Goal: Transaction & Acquisition: Book appointment/travel/reservation

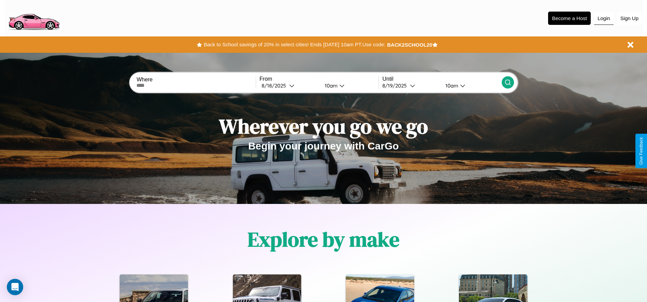
click at [603, 18] on button "Login" at bounding box center [603, 18] width 19 height 13
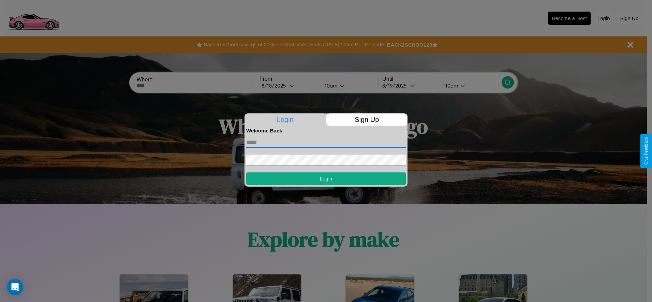
click at [326, 142] on input "text" at bounding box center [326, 142] width 160 height 11
type input "**********"
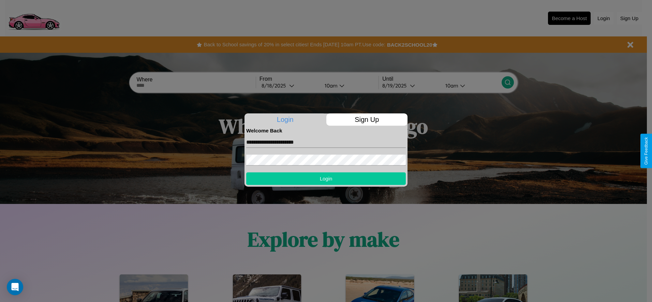
click at [326, 179] on button "Login" at bounding box center [326, 179] width 160 height 13
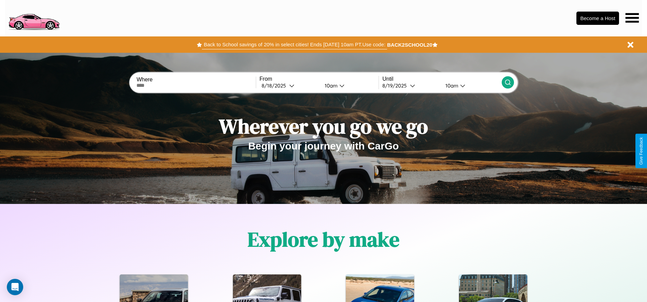
click at [294, 45] on button "Back to School savings of 20% in select cities! Ends 9/1 at 10am PT. Use code:" at bounding box center [294, 45] width 185 height 10
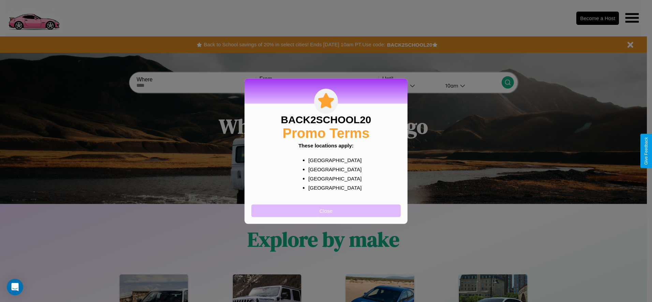
click at [326, 211] on button "Close" at bounding box center [325, 211] width 149 height 13
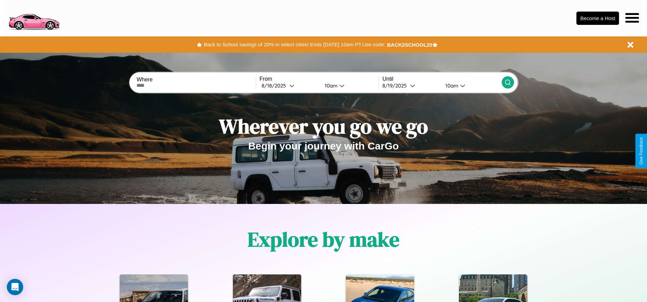
scroll to position [141, 0]
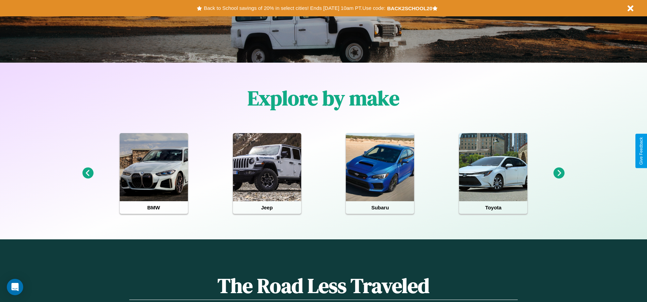
click at [88, 174] on icon at bounding box center [87, 173] width 11 height 11
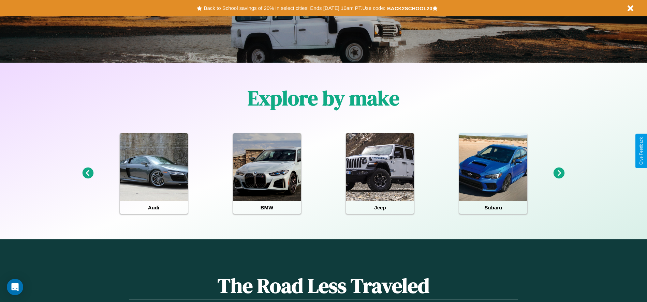
click at [88, 174] on icon at bounding box center [87, 173] width 11 height 11
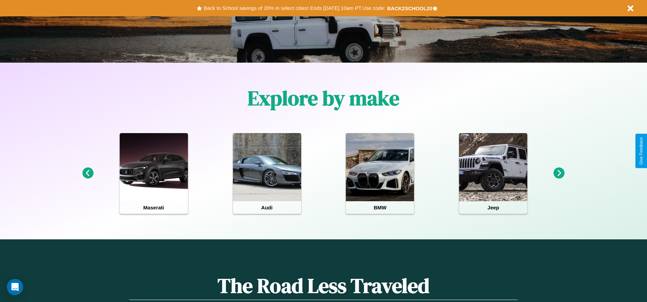
click at [559, 174] on icon at bounding box center [558, 173] width 11 height 11
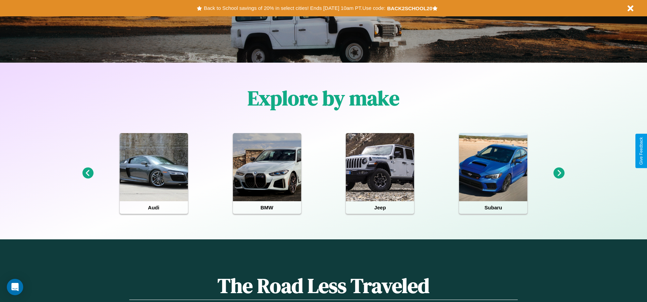
click at [559, 174] on icon at bounding box center [558, 173] width 11 height 11
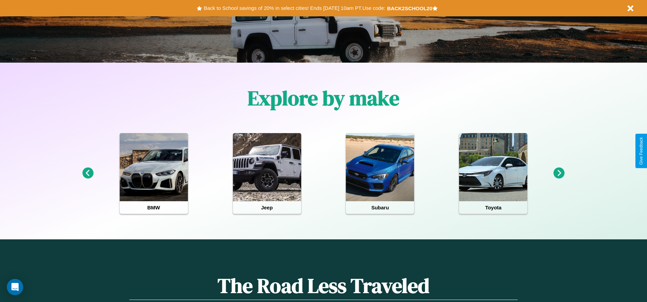
click at [559, 174] on icon at bounding box center [558, 173] width 11 height 11
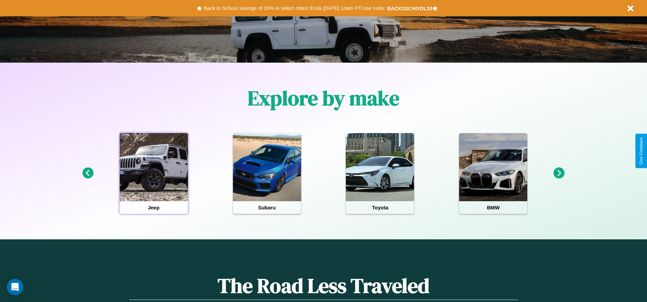
click at [153, 174] on div at bounding box center [154, 167] width 68 height 68
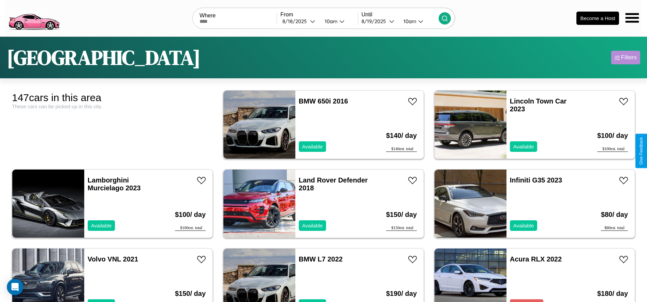
click at [625, 58] on div "Filters" at bounding box center [629, 57] width 16 height 7
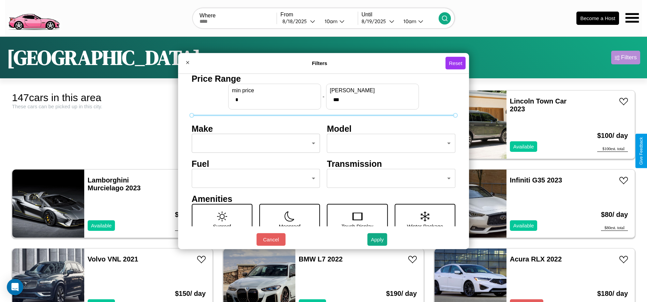
scroll to position [29, 0]
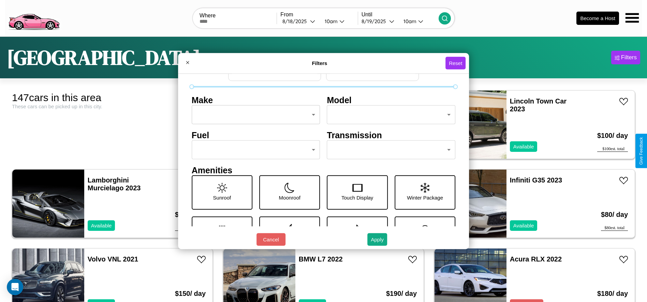
click at [254, 150] on body "CarGo Where From 8 / 18 / 2025 10am Until 8 / 19 / 2025 10am Become a Host Dall…" at bounding box center [323, 172] width 647 height 345
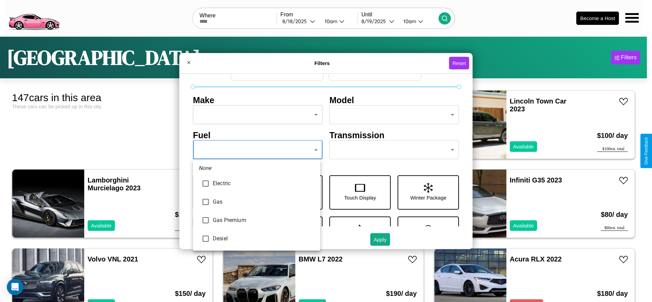
type input "***"
click at [256, 150] on div at bounding box center [326, 151] width 652 height 302
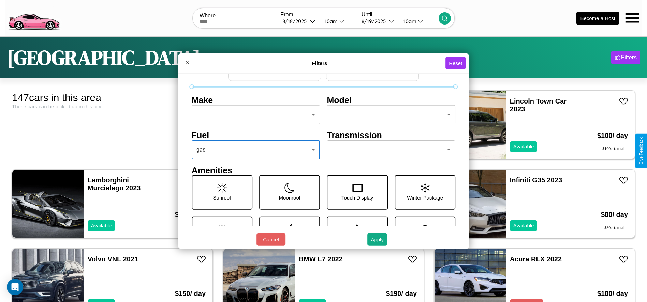
scroll to position [71, 0]
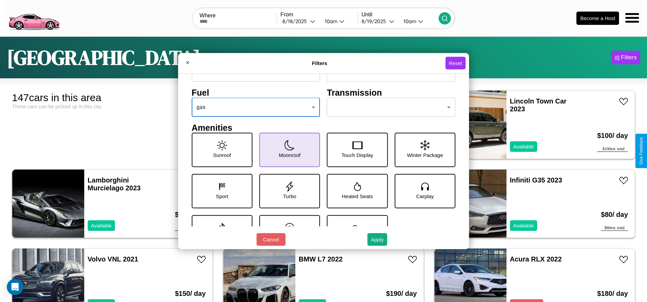
click at [287, 150] on icon at bounding box center [289, 145] width 10 height 10
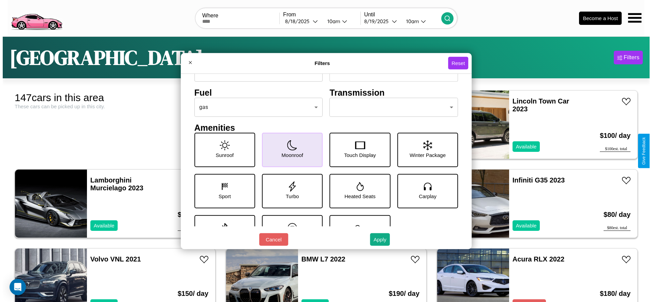
scroll to position [0, 0]
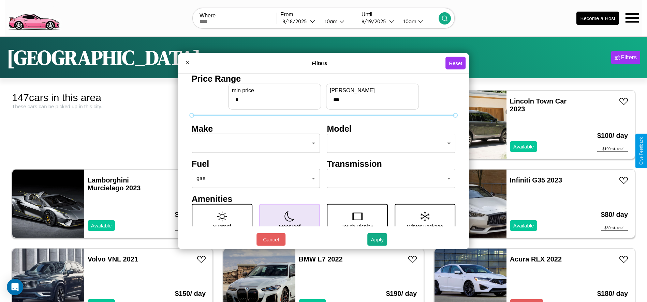
click at [254, 144] on body "CarGo Where From 8 / 18 / 2025 10am Until 8 / 19 / 2025 10am Become a Host Dall…" at bounding box center [323, 172] width 647 height 345
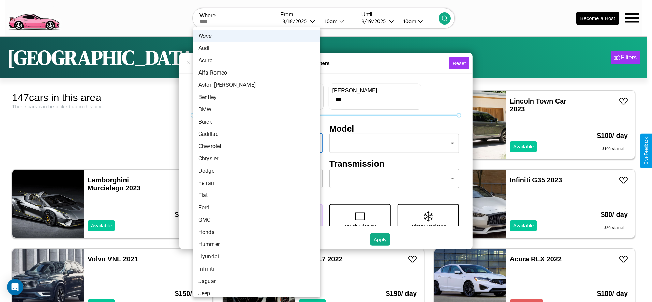
click at [254, 73] on li "Alfa Romeo" at bounding box center [256, 73] width 127 height 12
type input "**********"
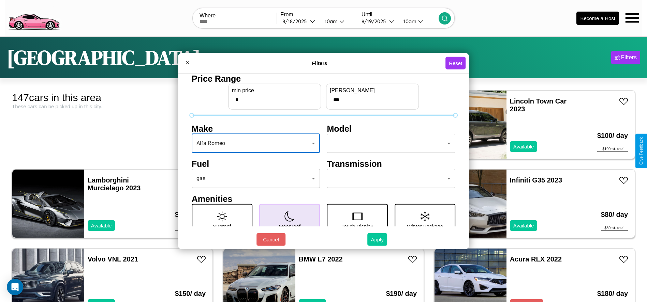
click at [377, 240] on button "Apply" at bounding box center [377, 240] width 20 height 13
